Goal: Download file/media

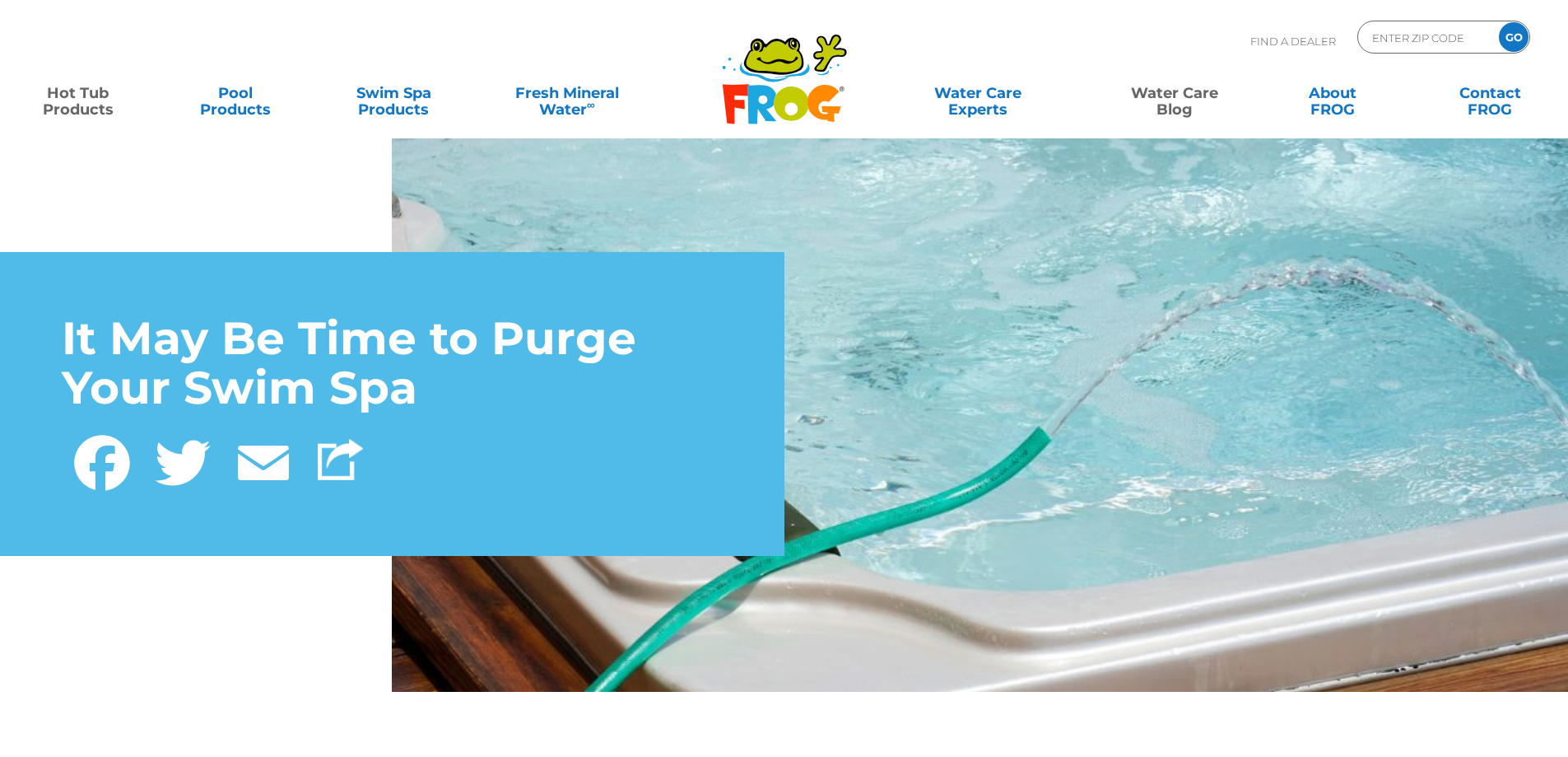
click at [76, 110] on link "Hot Tub Products" at bounding box center [78, 93] width 122 height 33
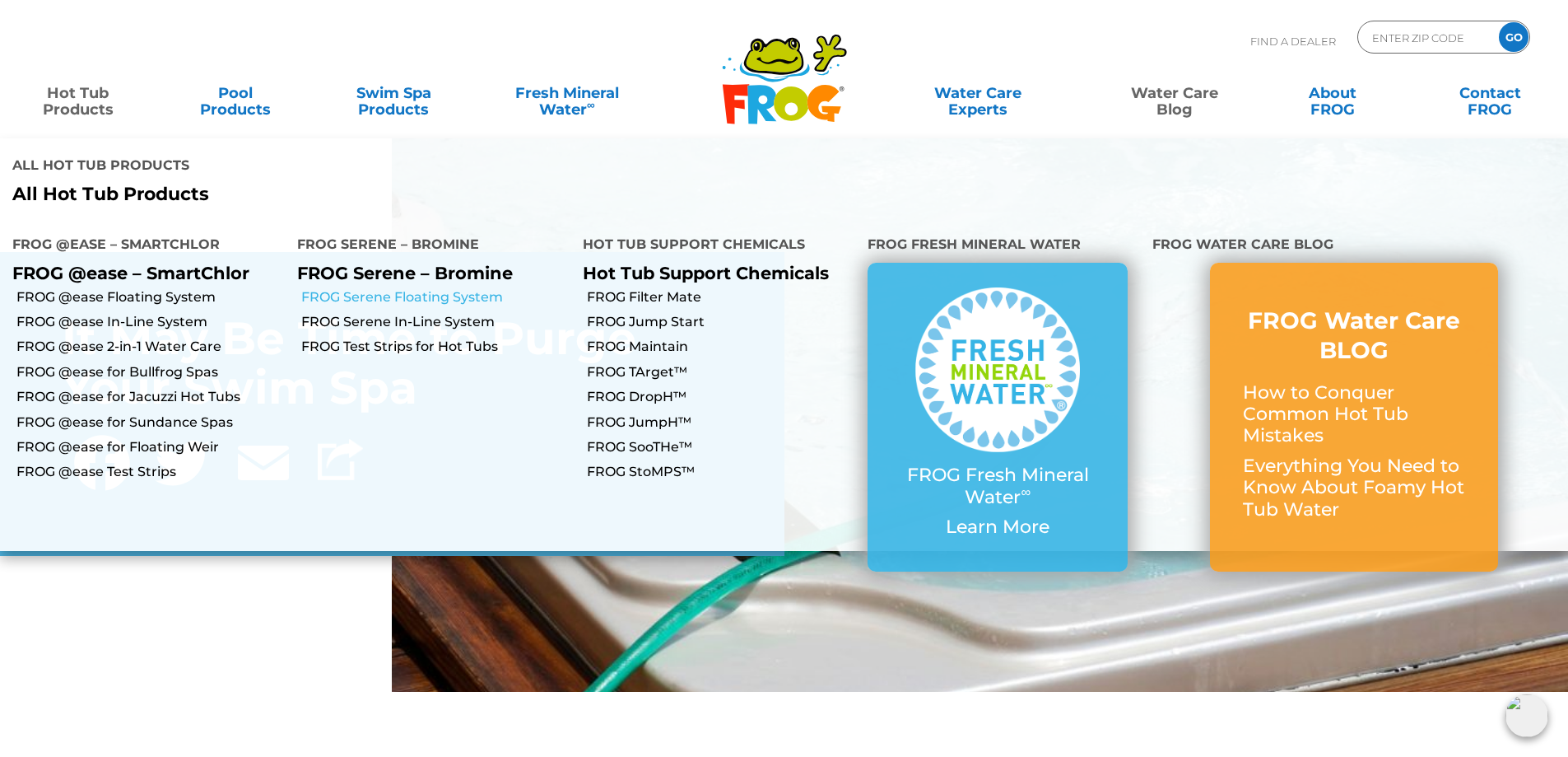
click at [415, 289] on link "FROG Serene Floating System" at bounding box center [435, 297] width 268 height 18
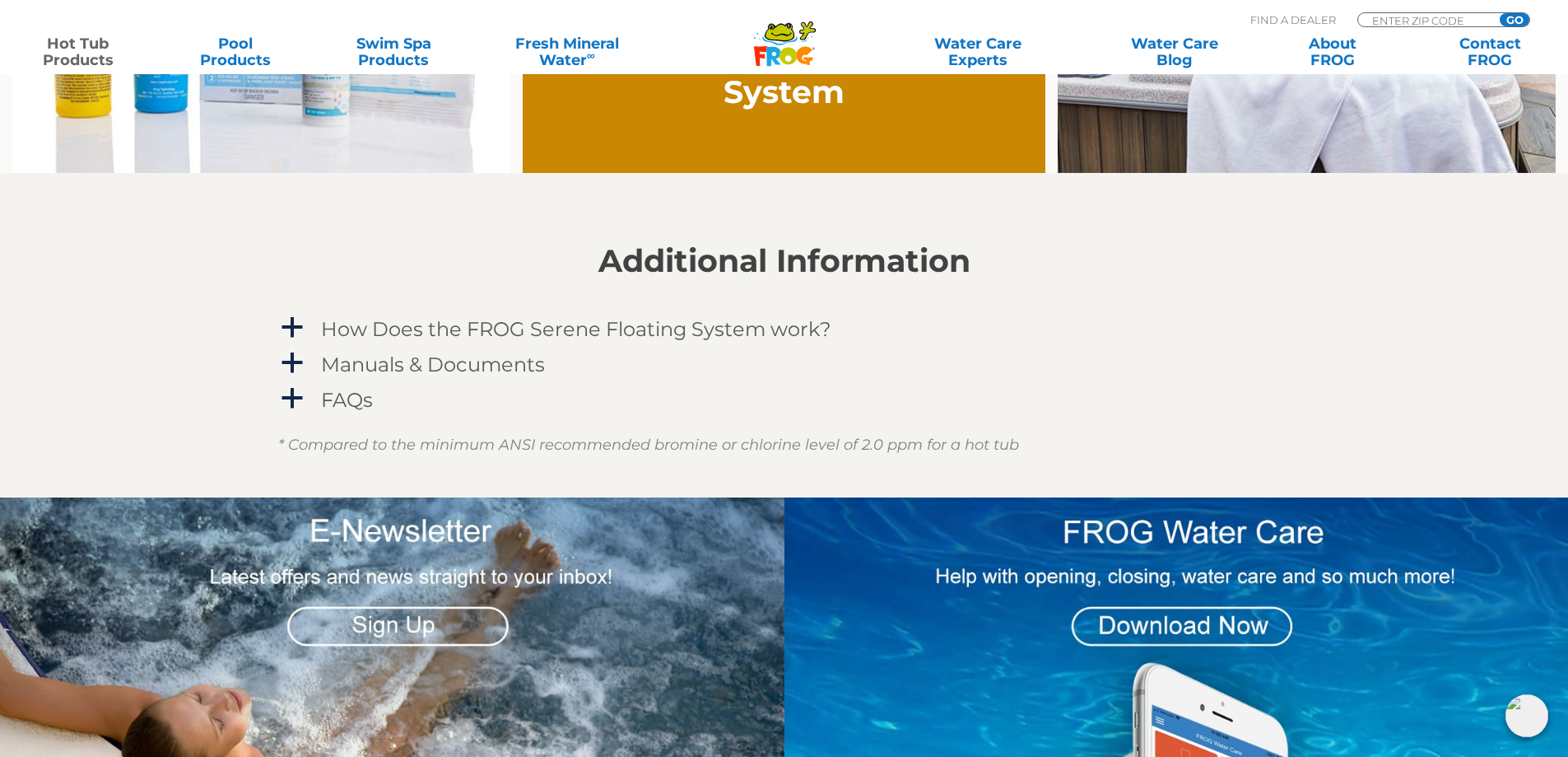
scroll to position [1646, 0]
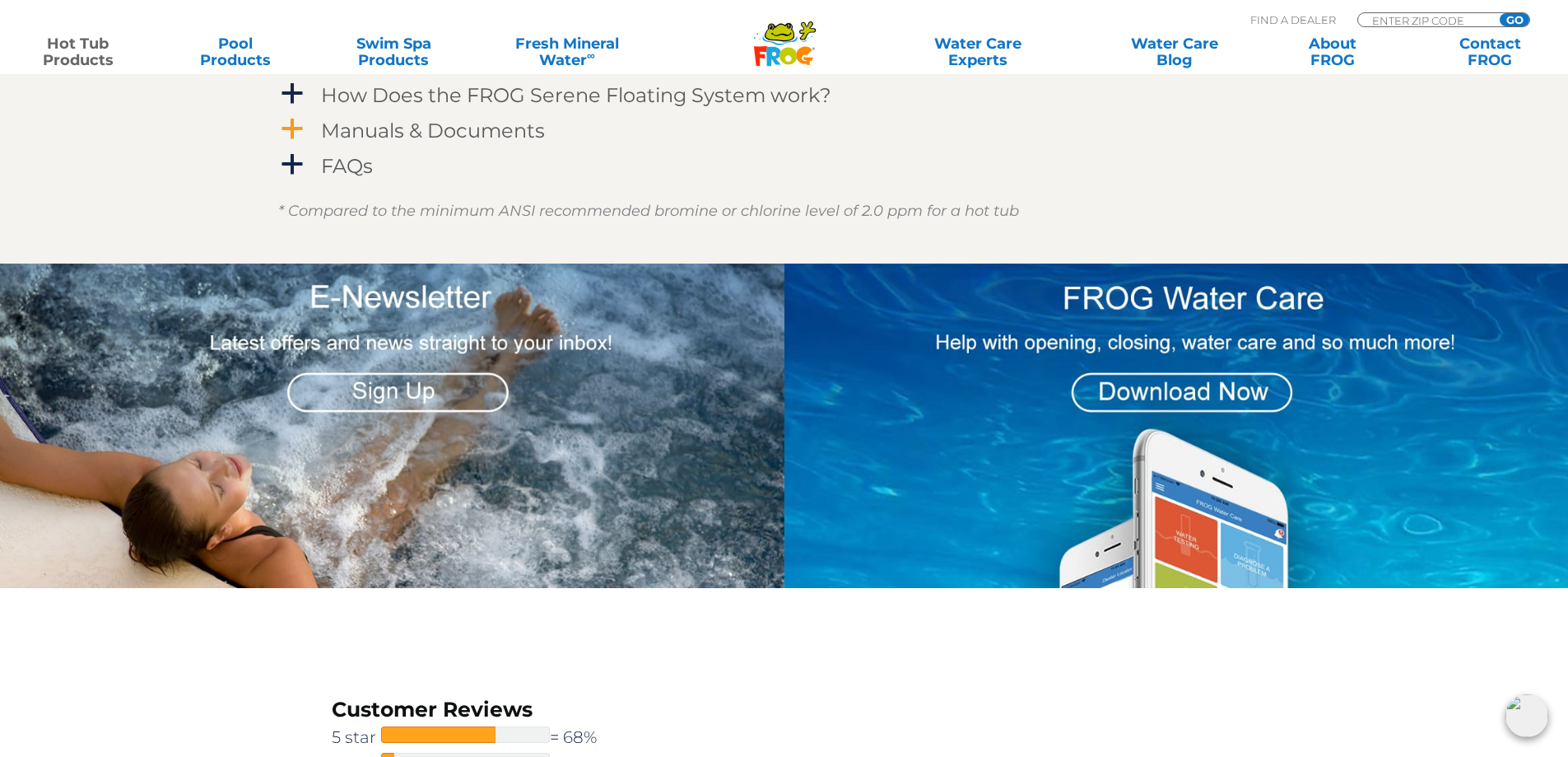
click at [412, 129] on h4 "Manuals & Documents" at bounding box center [432, 130] width 223 height 22
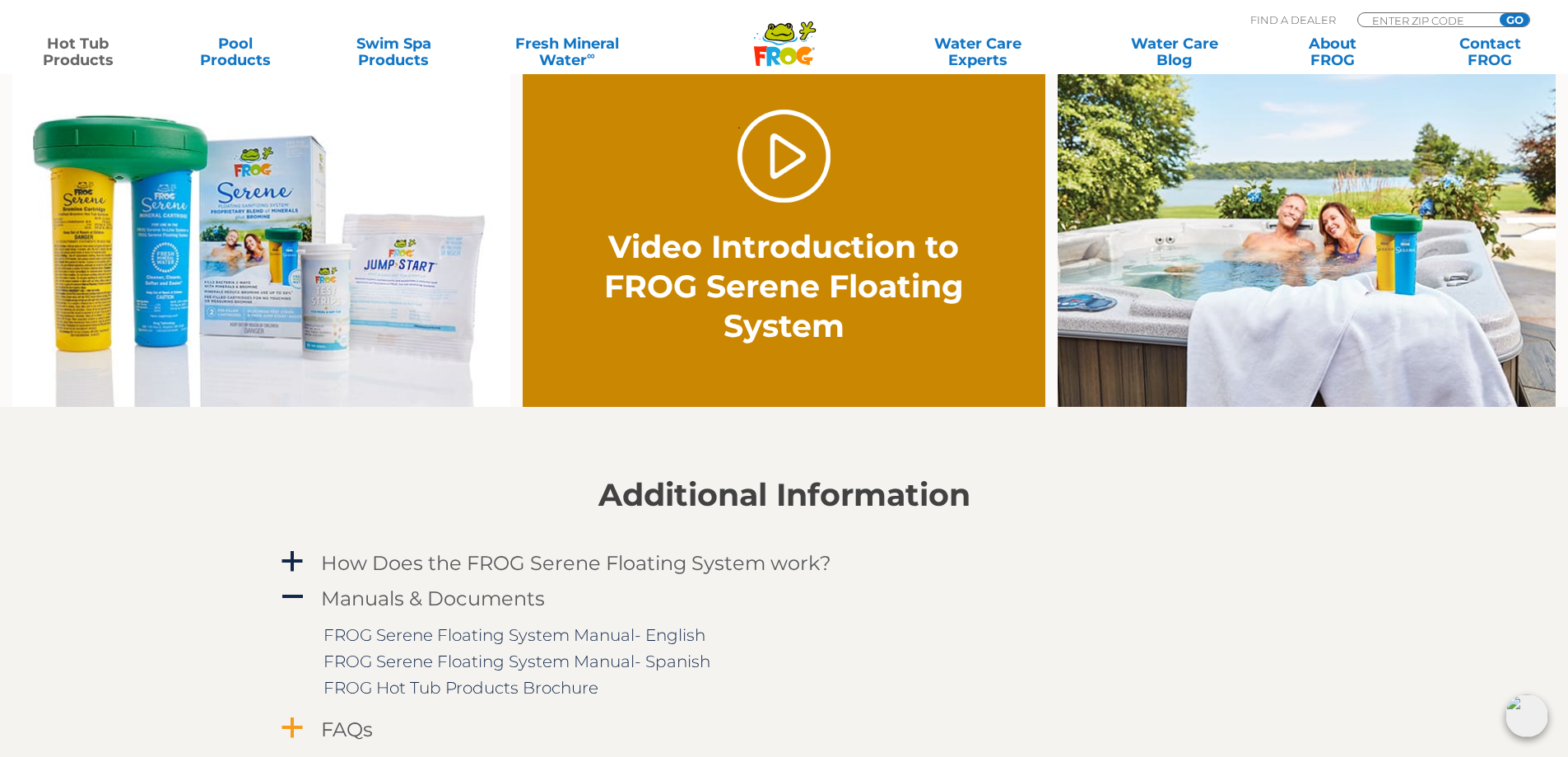
scroll to position [1070, 0]
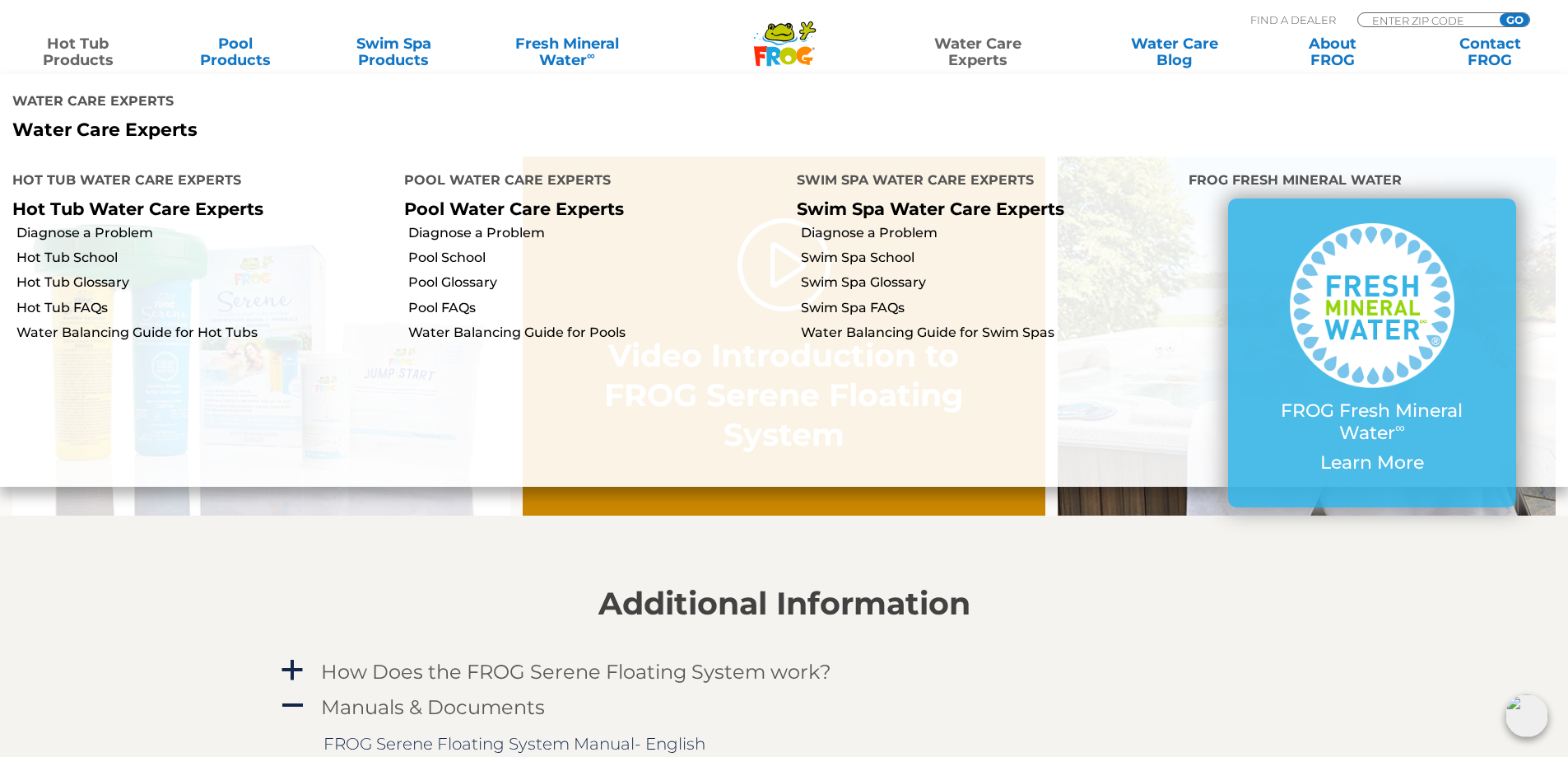
click at [973, 49] on link "Water Care Experts" at bounding box center [977, 52] width 199 height 33
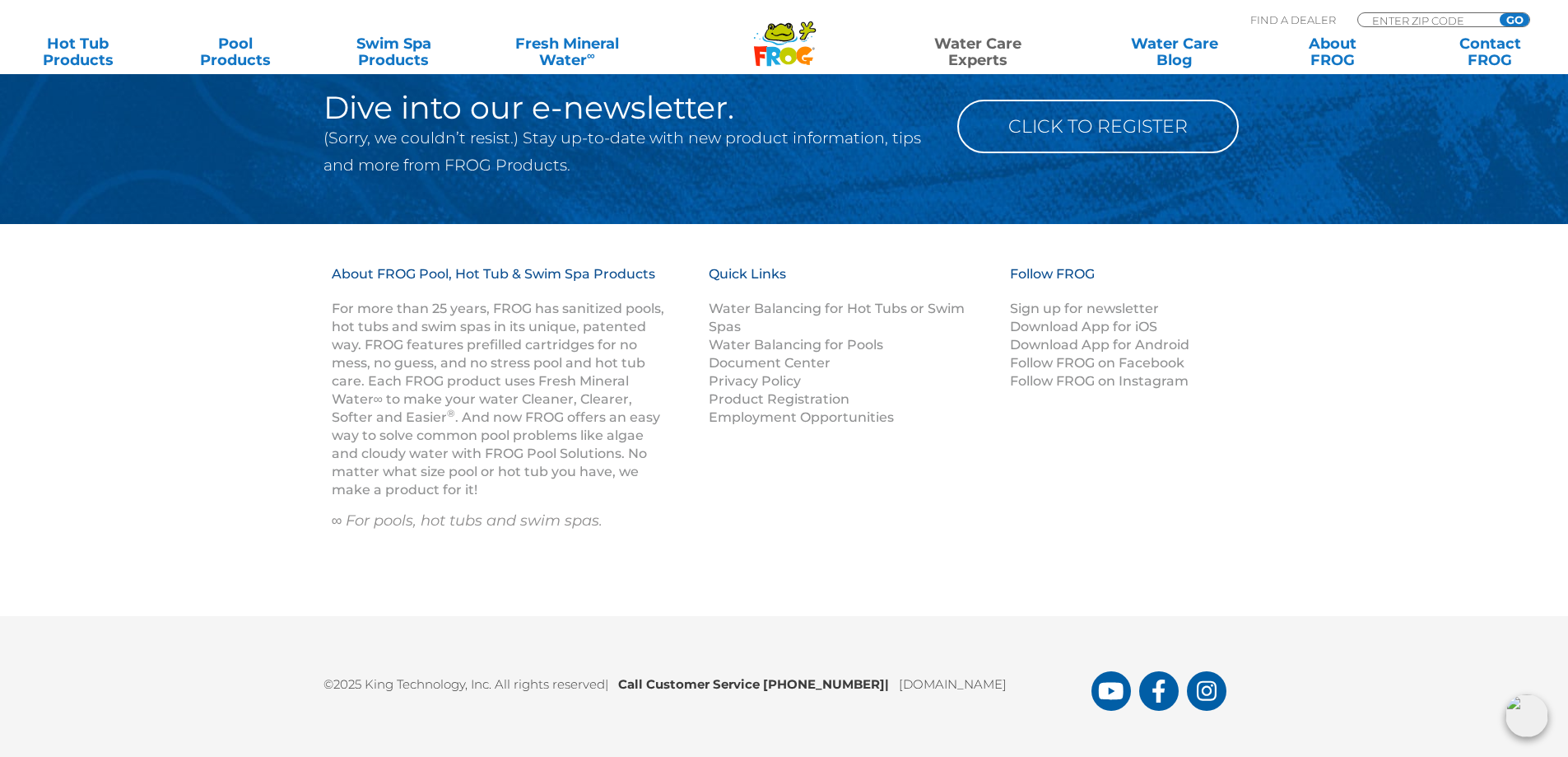
scroll to position [1708, 0]
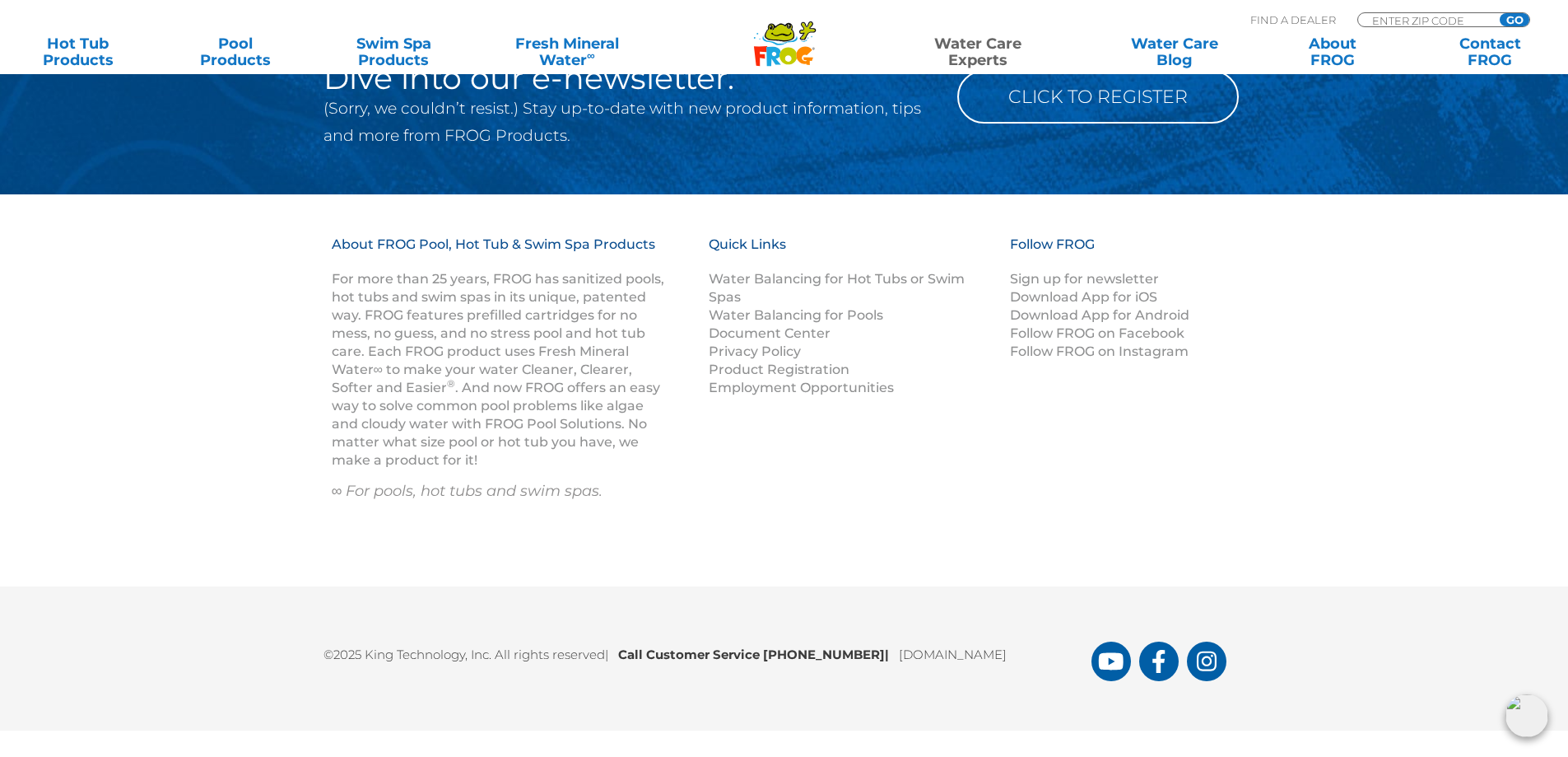
click at [774, 48] on icon at bounding box center [773, 56] width 14 height 19
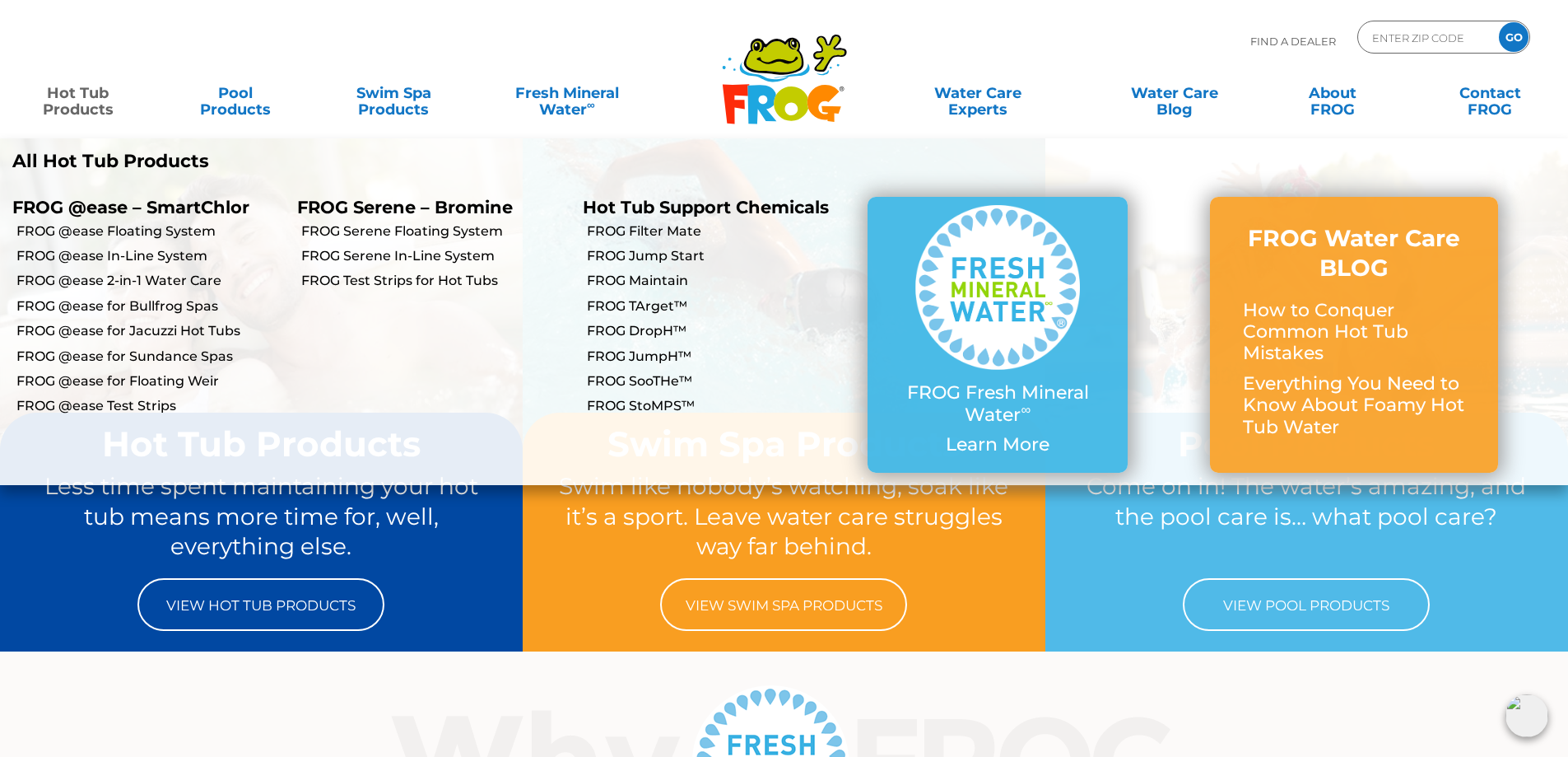
click at [69, 157] on p "All Hot Tub Products" at bounding box center [392, 161] width 760 height 21
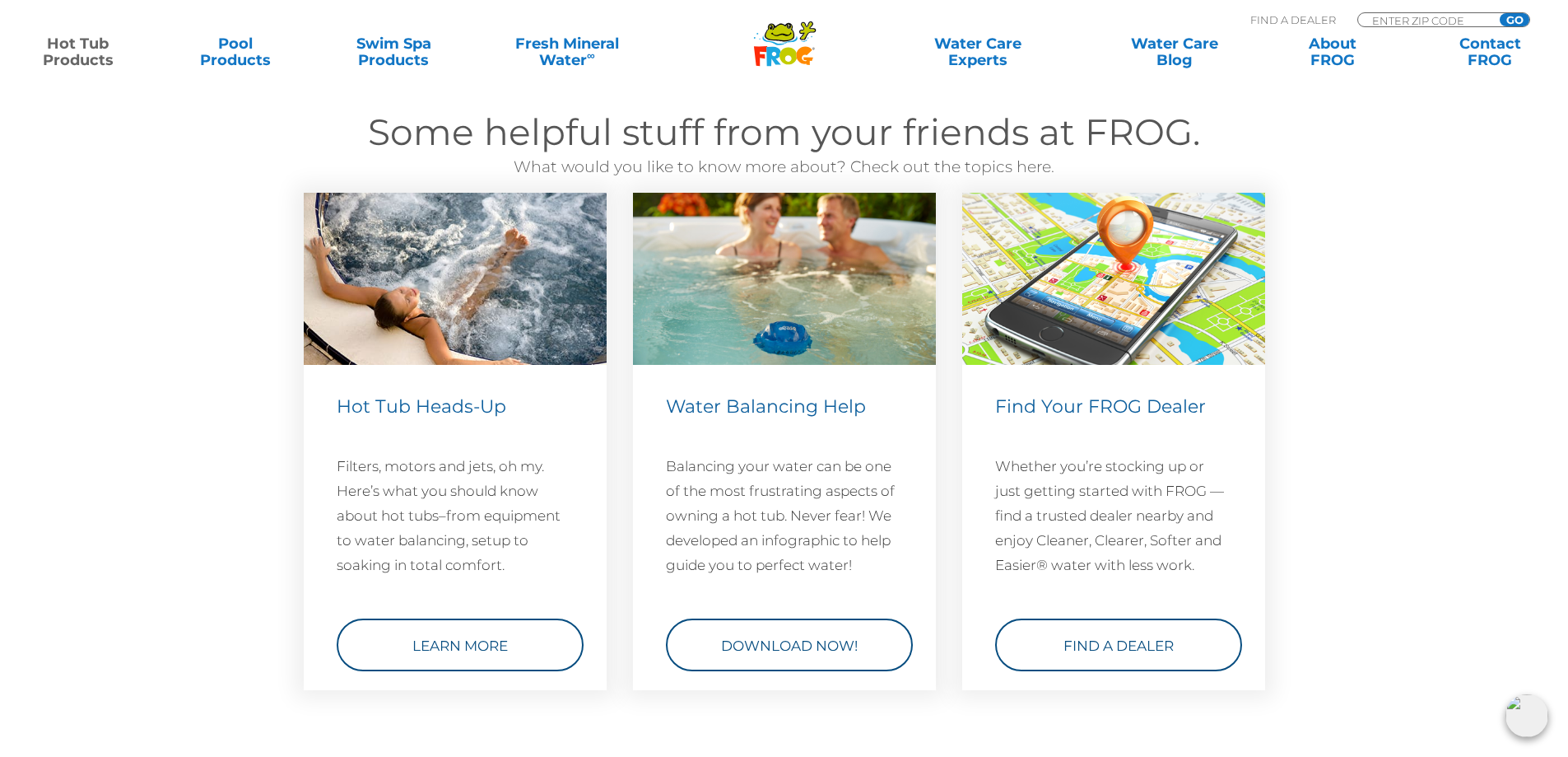
scroll to position [4693, 0]
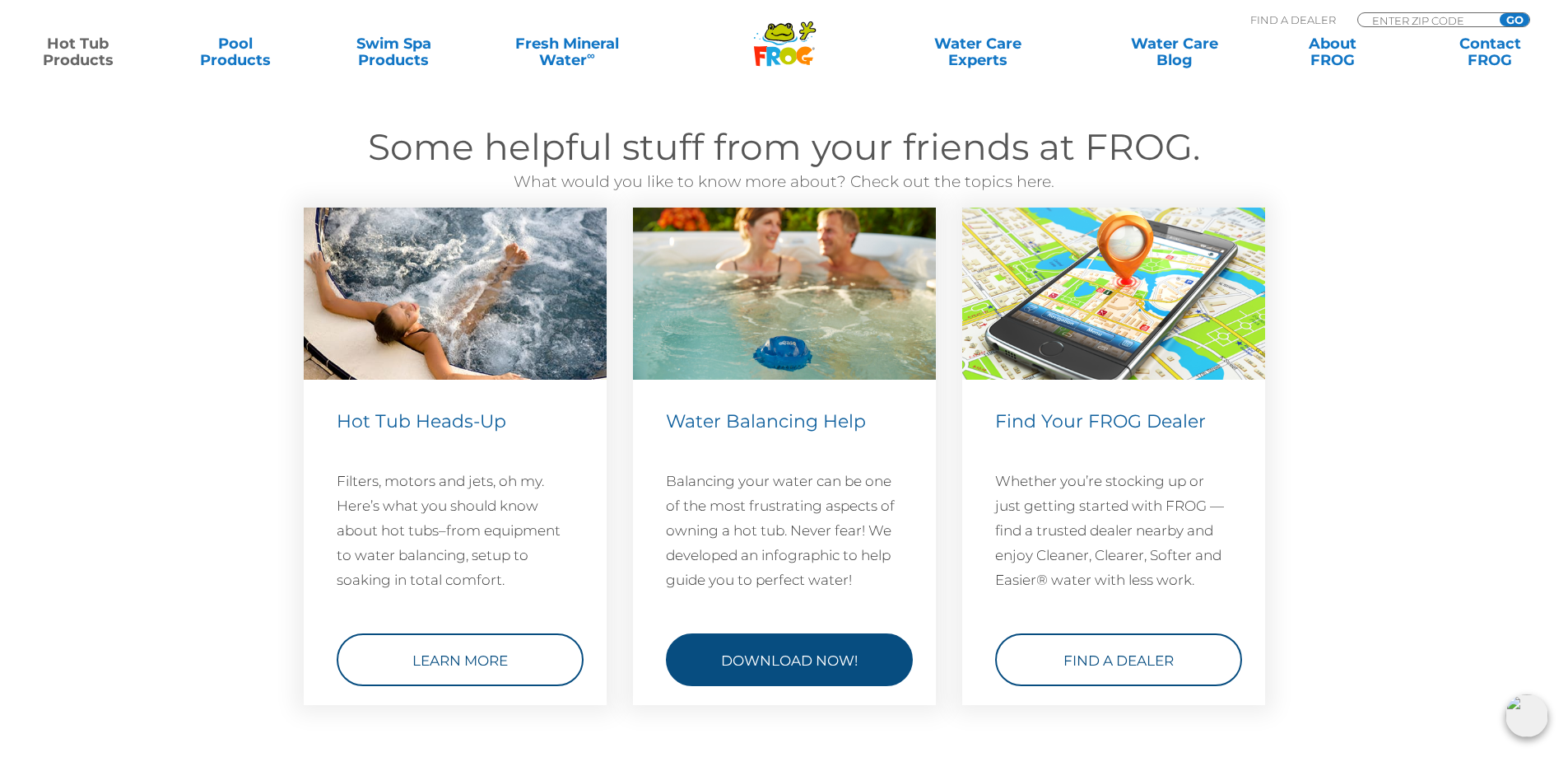
click at [817, 653] on link "Download Now!" at bounding box center [789, 659] width 247 height 52
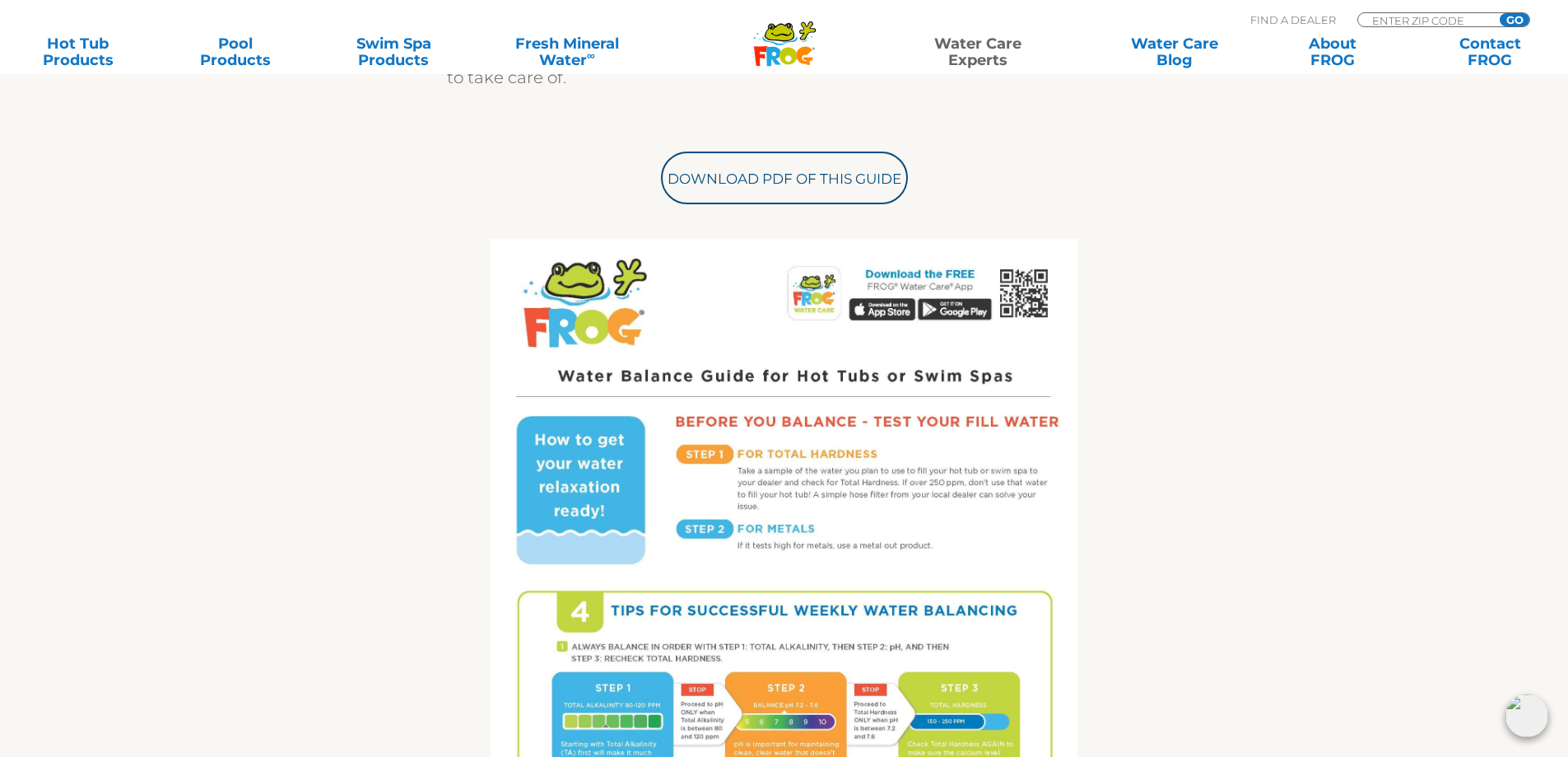
scroll to position [659, 0]
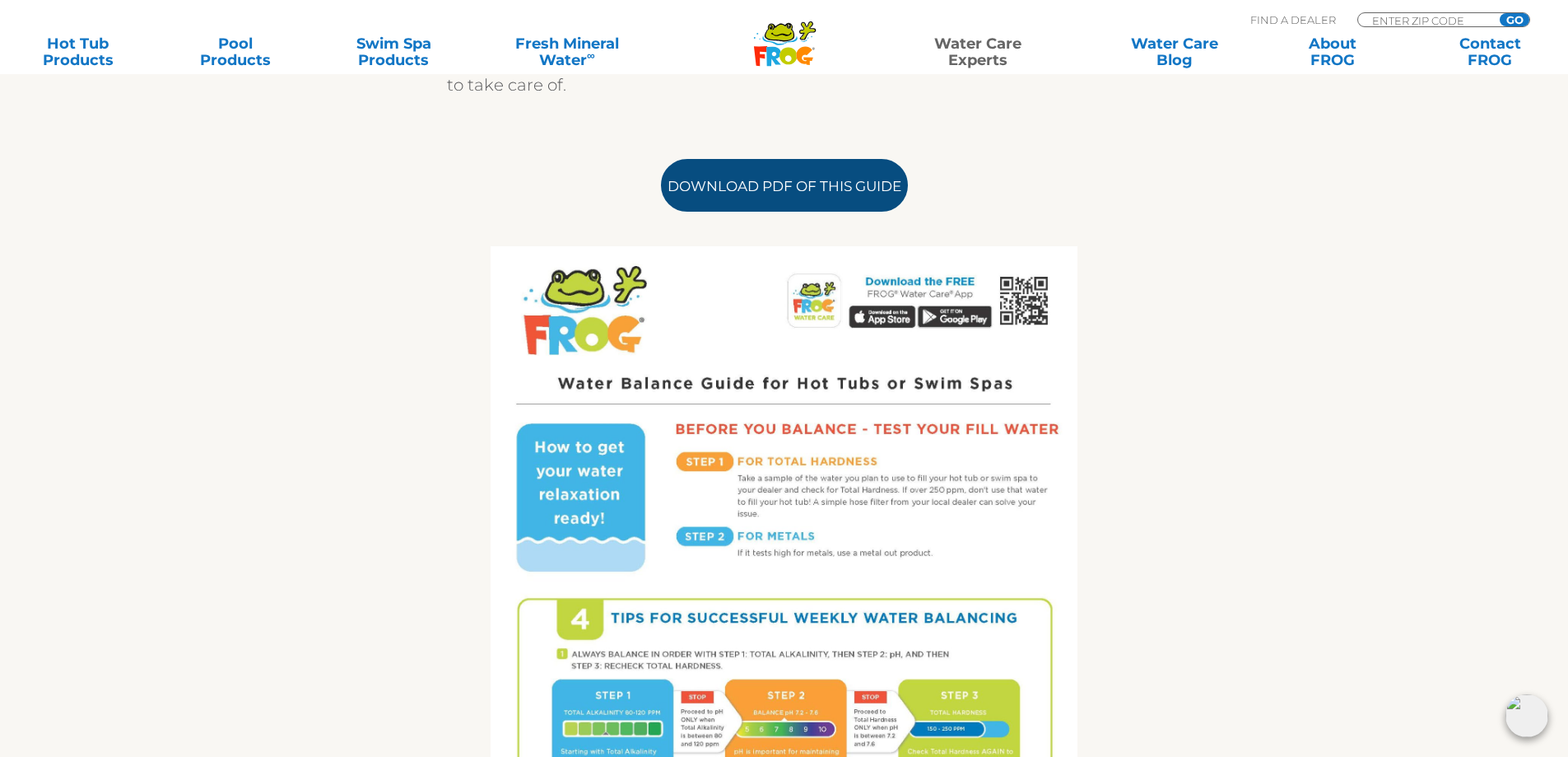
click at [822, 190] on link "Download PDF of this Guide" at bounding box center [784, 186] width 247 height 52
